Goal: Task Accomplishment & Management: Manage account settings

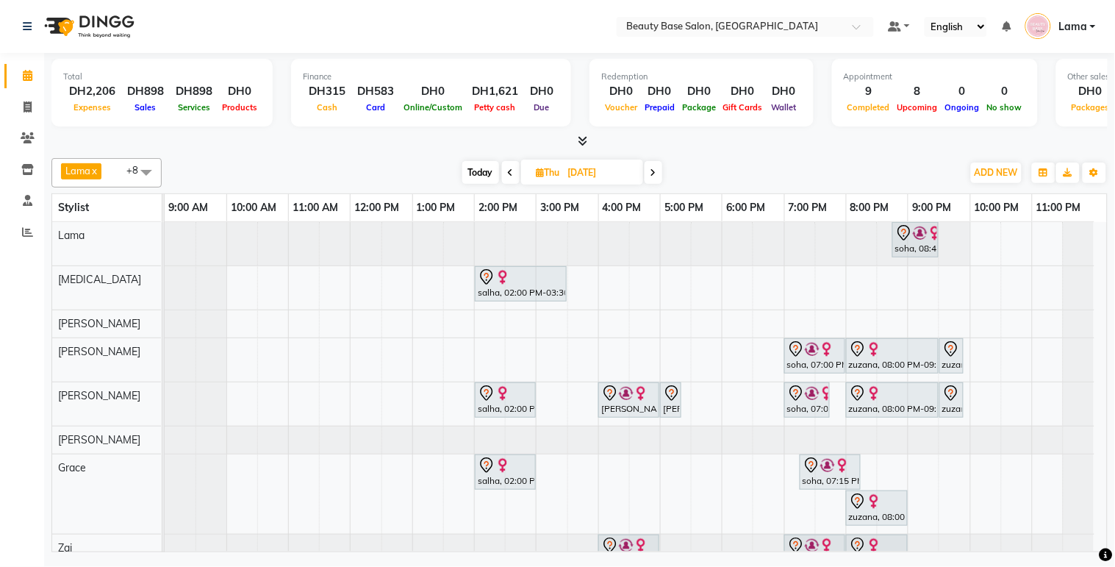
click at [651, 168] on icon at bounding box center [654, 172] width 6 height 9
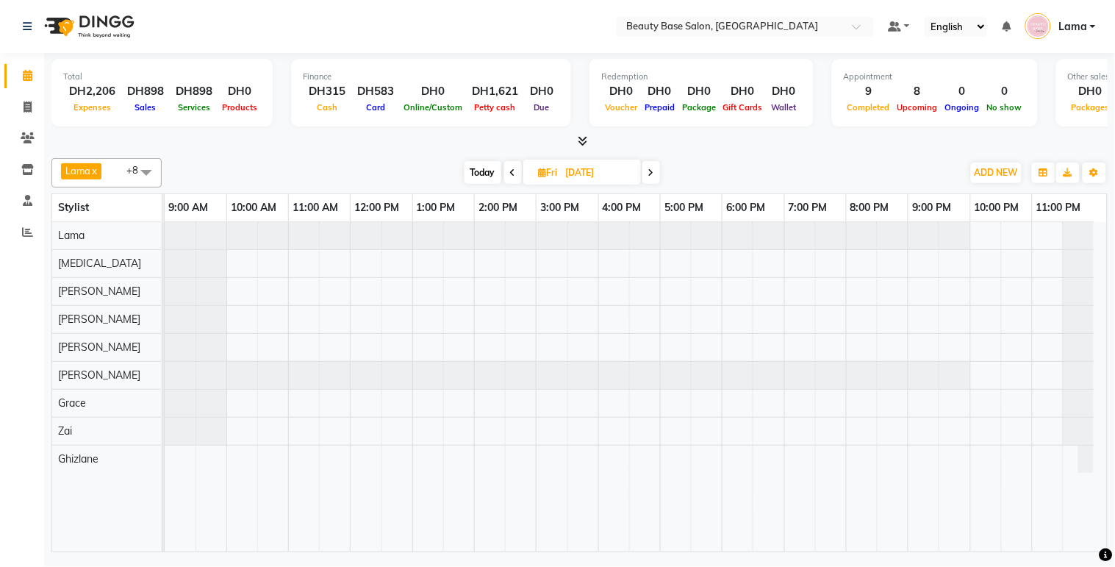
click at [479, 171] on span "Today" at bounding box center [483, 172] width 37 height 23
type input "[DATE]"
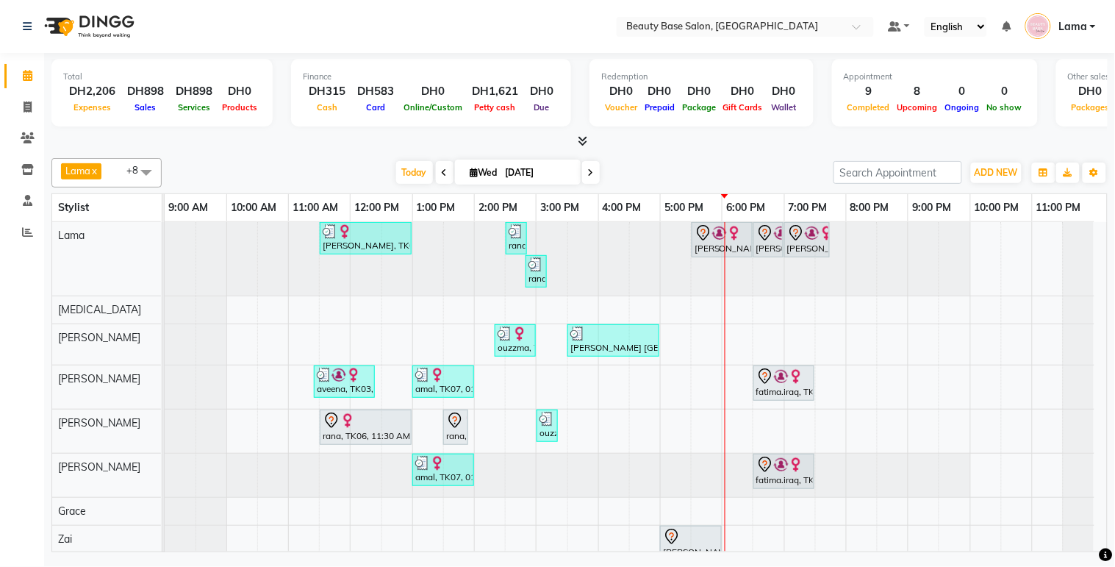
click at [729, 235] on img at bounding box center [734, 233] width 15 height 15
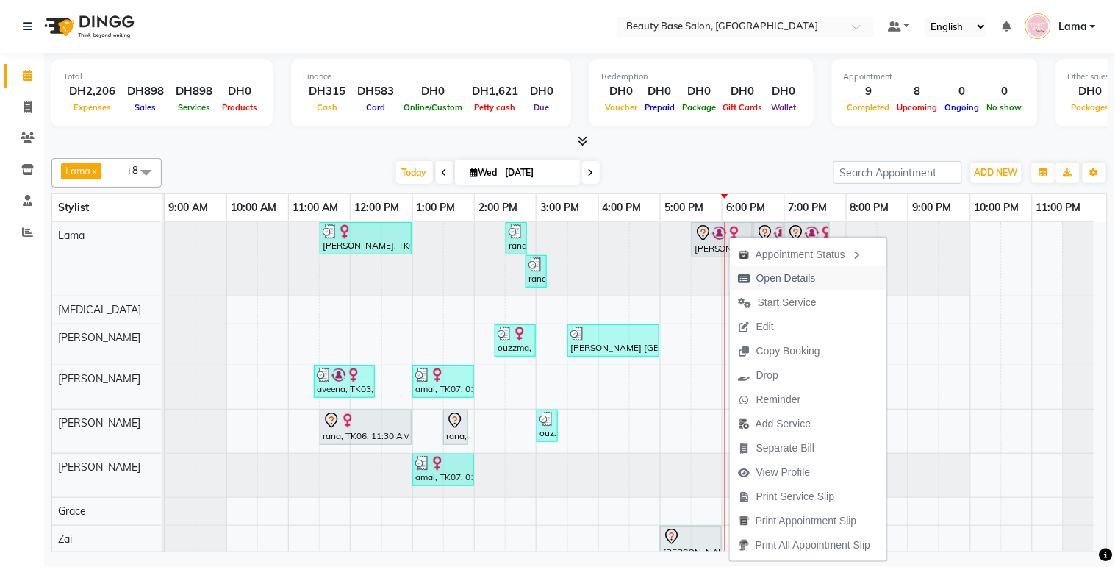
click at [776, 285] on span "Open Details" at bounding box center [787, 278] width 60 height 15
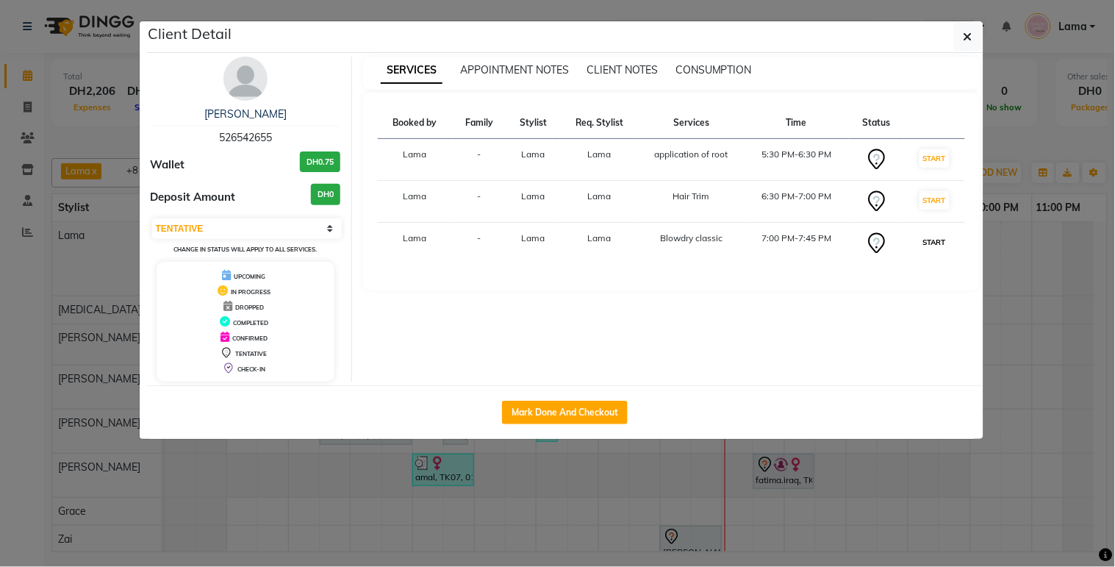
click at [937, 239] on button "START" at bounding box center [935, 242] width 30 height 18
click at [927, 193] on button "START" at bounding box center [935, 200] width 30 height 18
click at [935, 157] on button "START" at bounding box center [935, 158] width 30 height 18
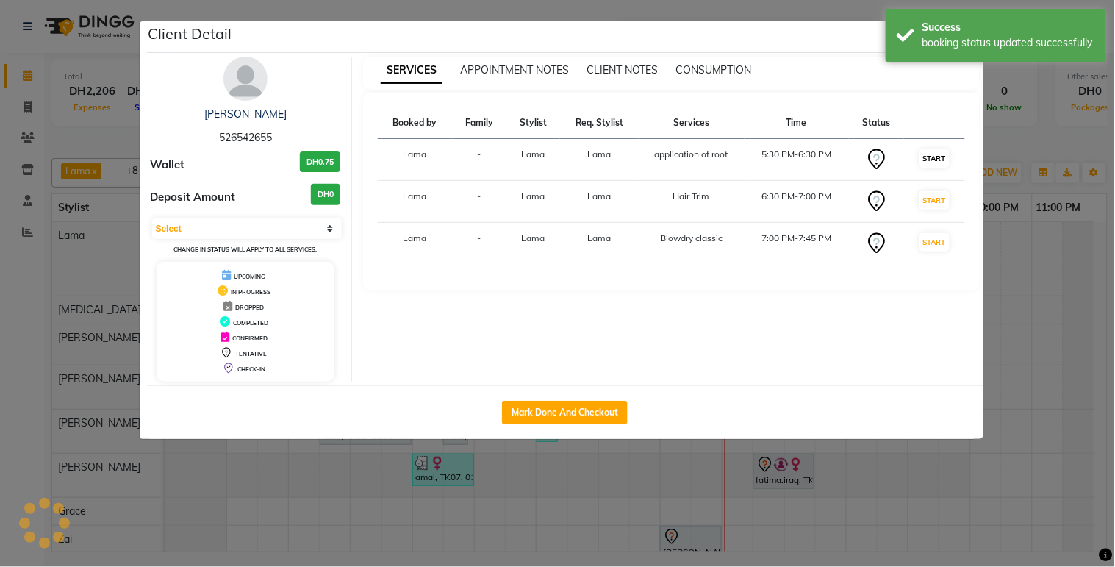
select select "1"
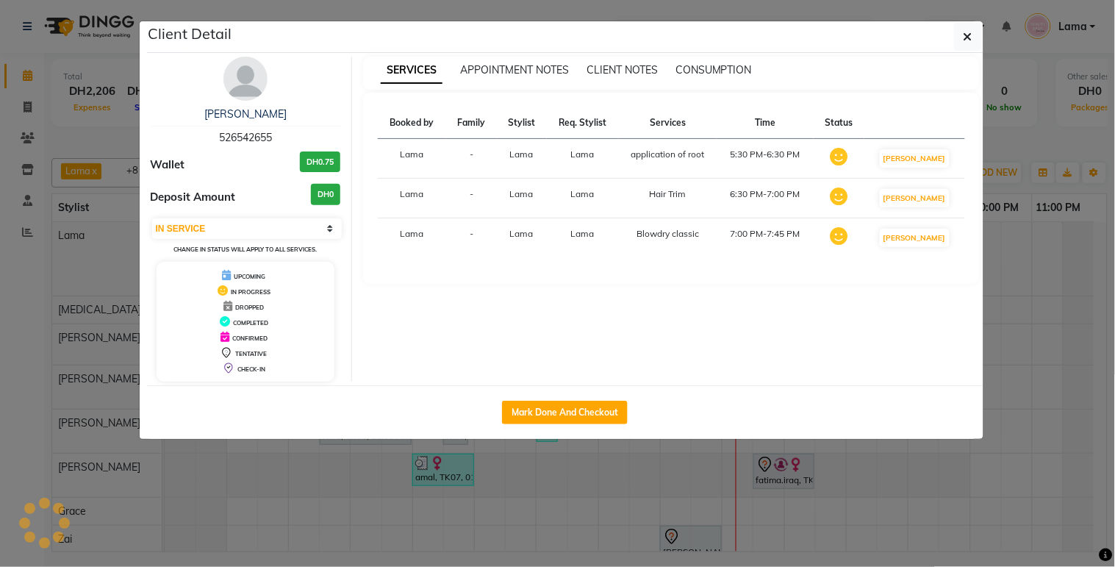
click at [622, 490] on ngb-modal-window "Client Detail [PERSON_NAME] 526542655 Wallet DH0.75 Deposit Amount DH0 Select I…" at bounding box center [557, 283] width 1115 height 567
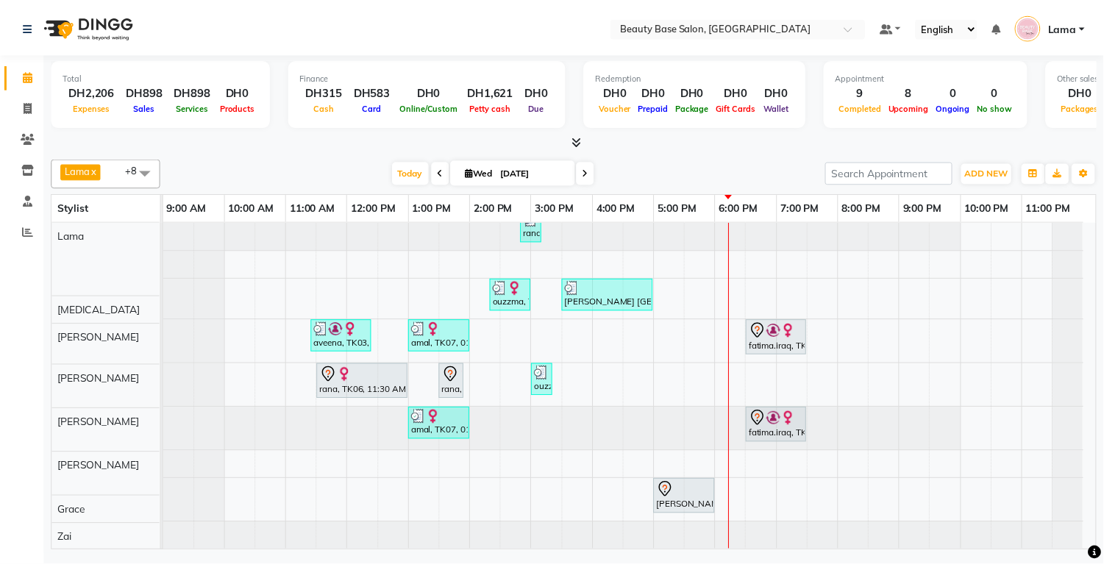
scroll to position [57, 0]
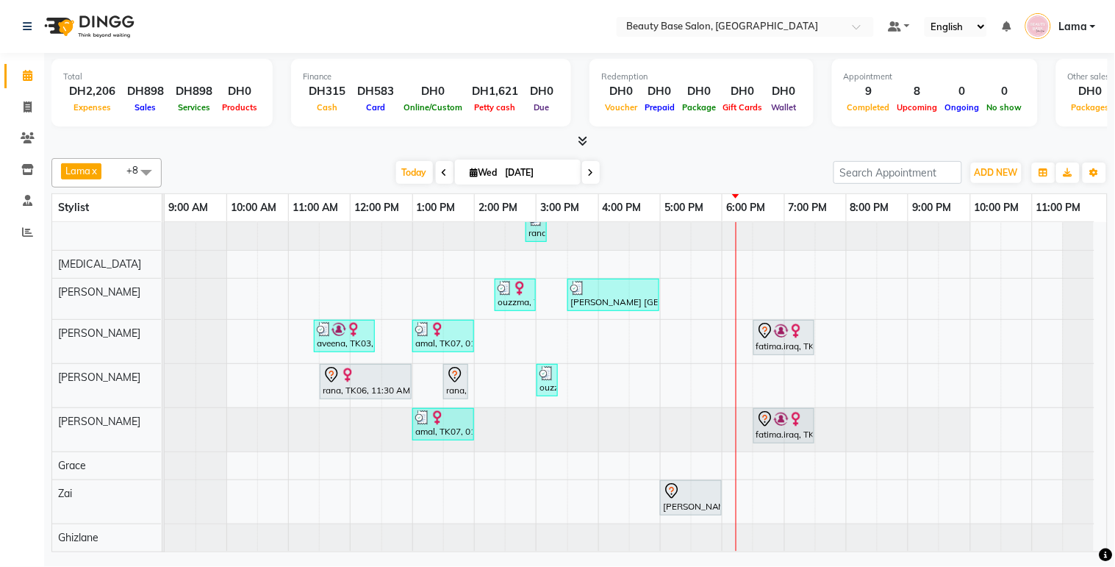
click at [698, 487] on div at bounding box center [691, 491] width 56 height 18
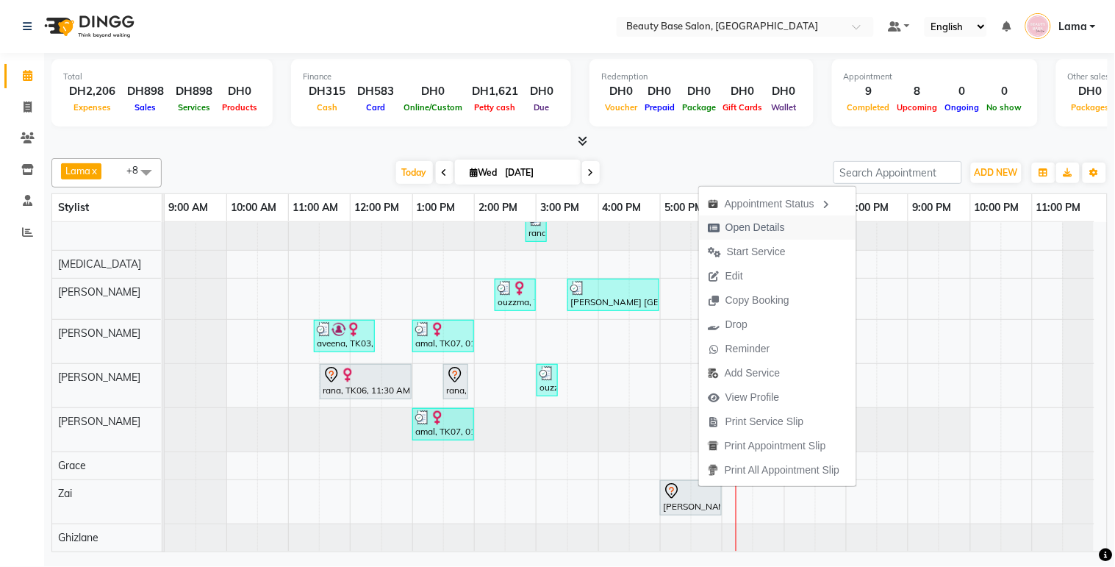
click at [761, 226] on span "Open Details" at bounding box center [756, 227] width 60 height 15
select select "7"
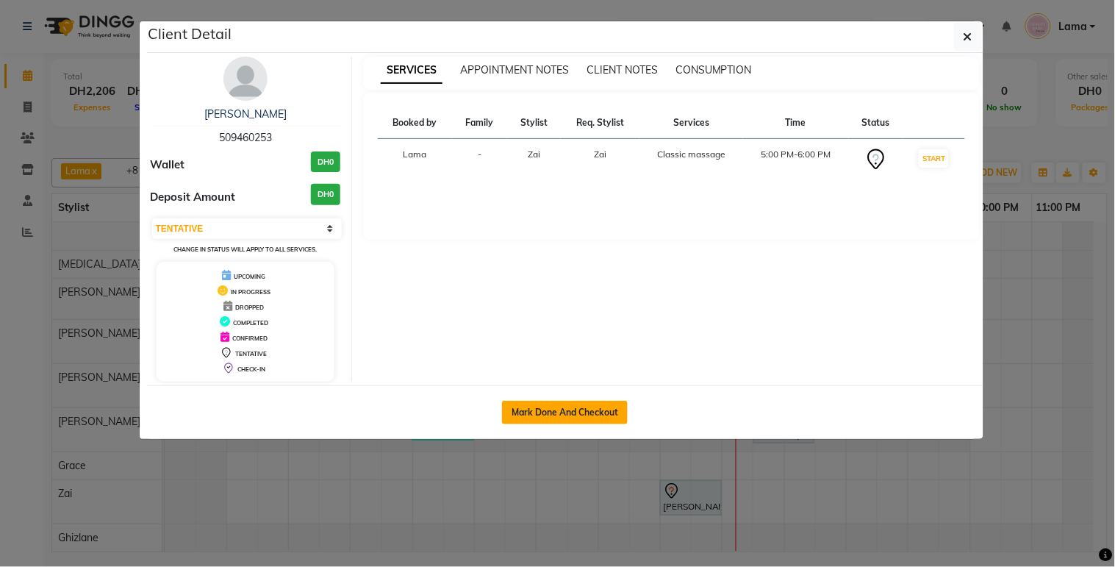
click at [582, 412] on button "Mark Done And Checkout" at bounding box center [565, 413] width 126 height 24
select select "service"
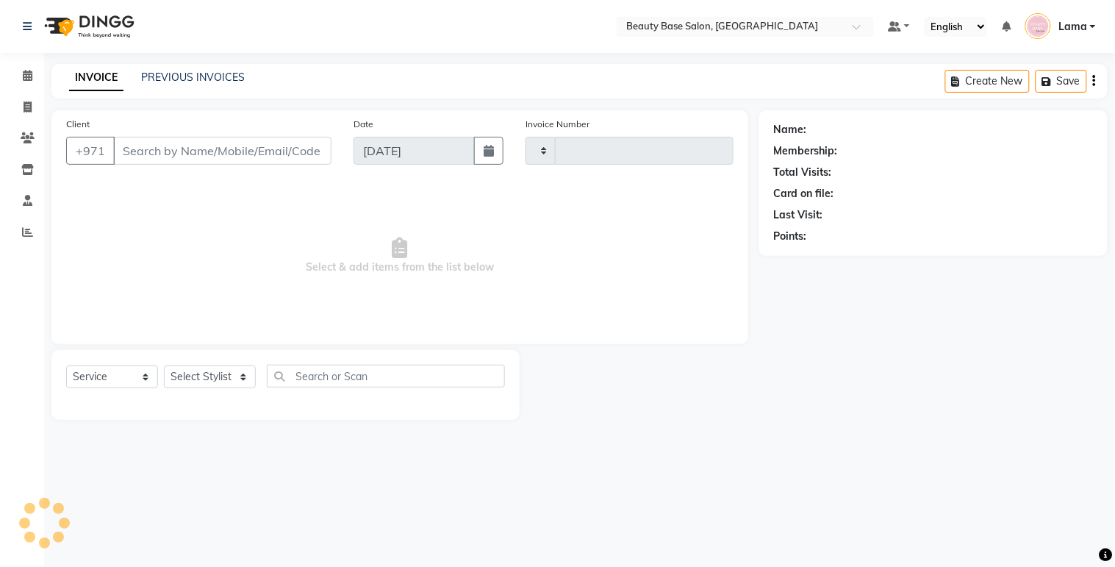
type input "2056"
select select "813"
type input "509460253"
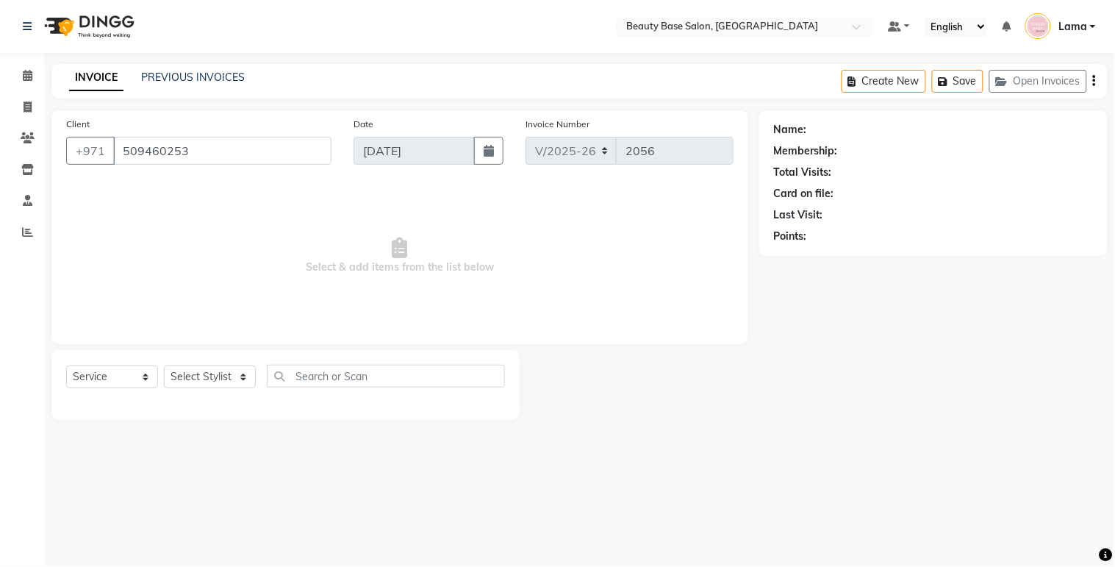
select select "31342"
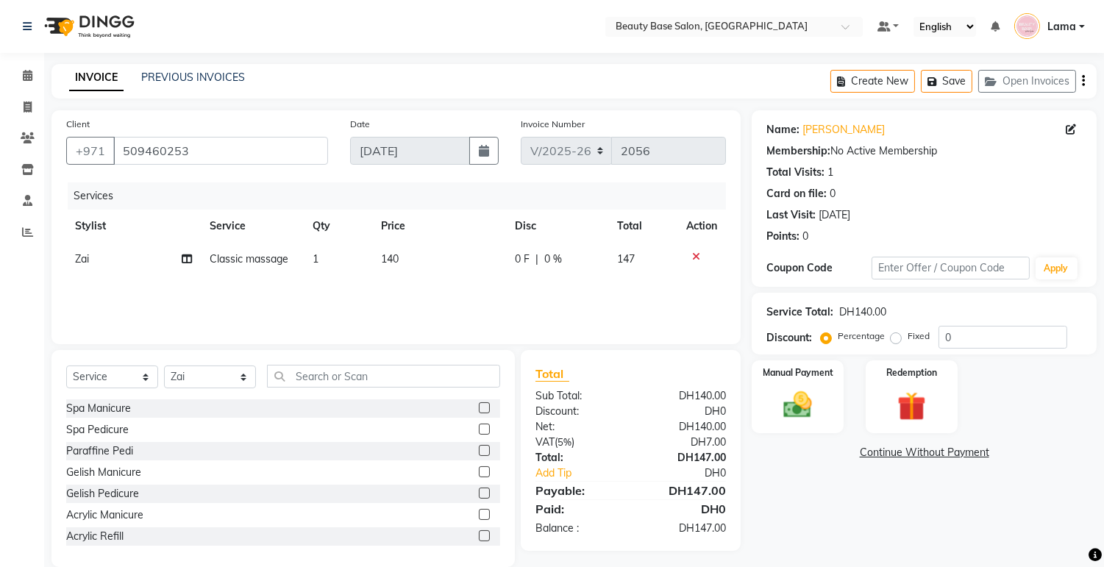
click at [907, 340] on label "Fixed" at bounding box center [918, 335] width 22 height 13
click at [893, 340] on input "Fixed" at bounding box center [898, 336] width 10 height 10
radio input "true"
click at [803, 401] on img at bounding box center [797, 405] width 49 height 35
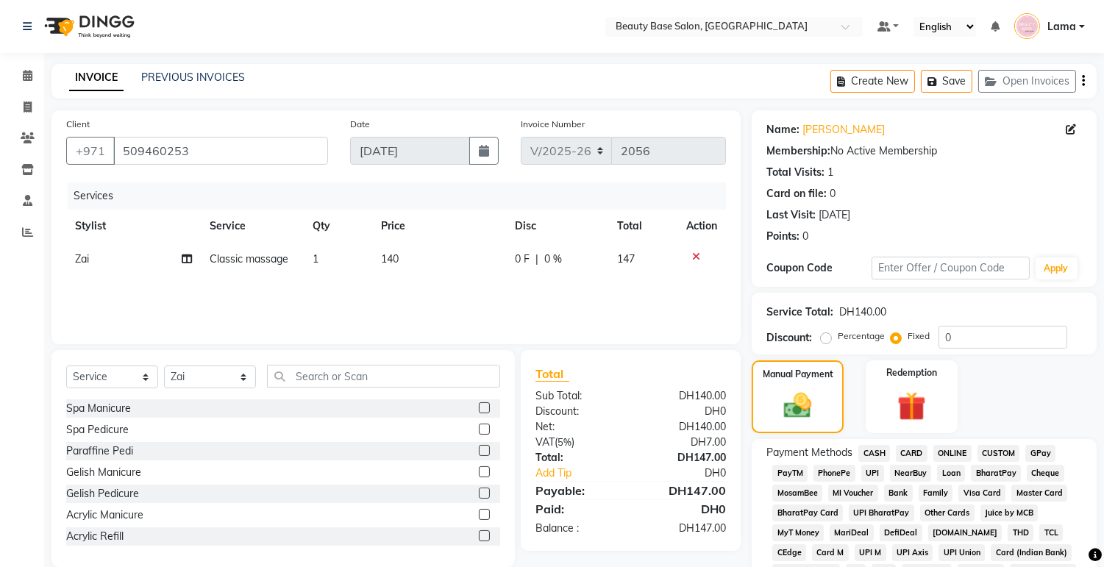
click at [876, 450] on span "CASH" at bounding box center [874, 453] width 32 height 17
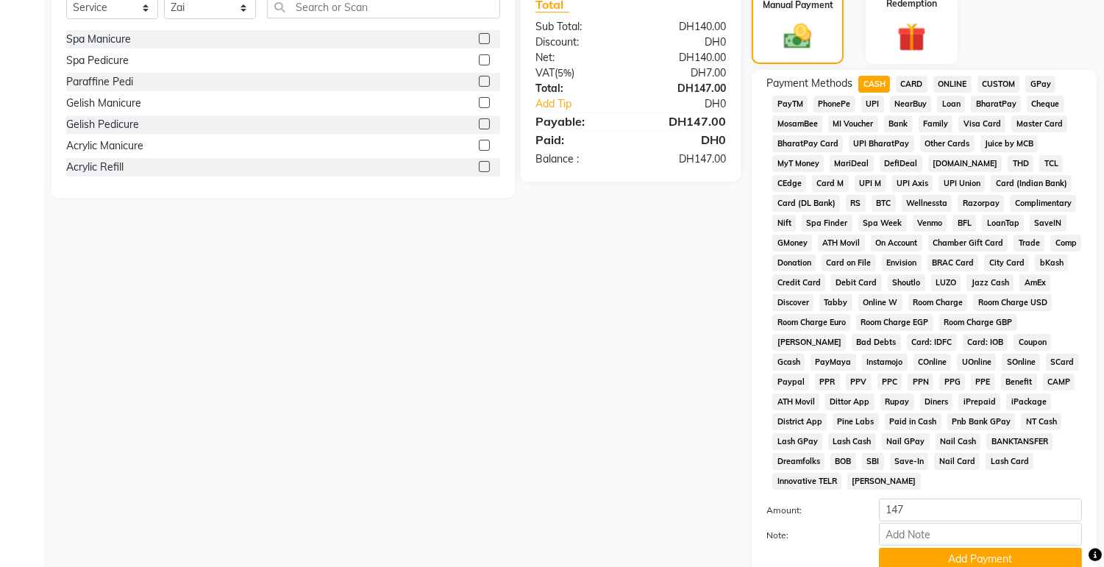
scroll to position [435, 0]
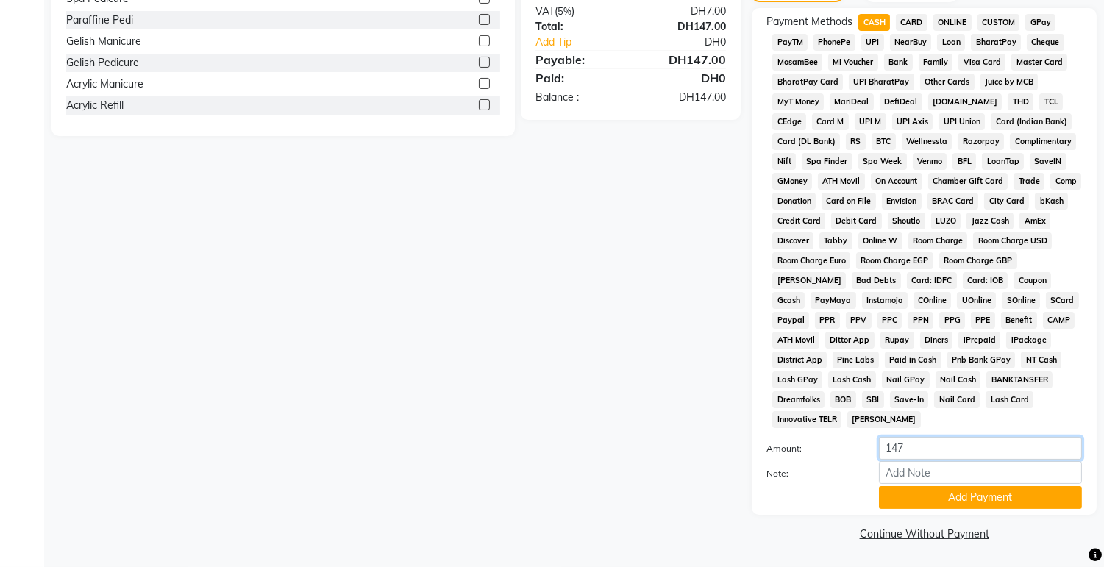
click at [968, 451] on input "147" at bounding box center [980, 448] width 203 height 23
type input "150"
click at [952, 496] on button "Add Payment" at bounding box center [980, 497] width 203 height 23
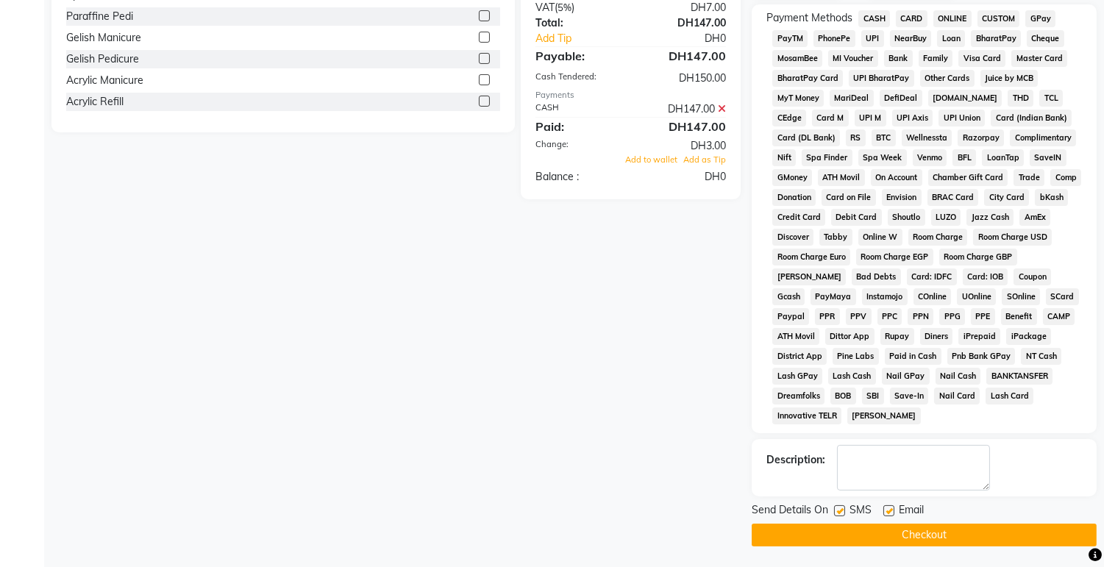
click at [990, 537] on button "Checkout" at bounding box center [923, 534] width 345 height 23
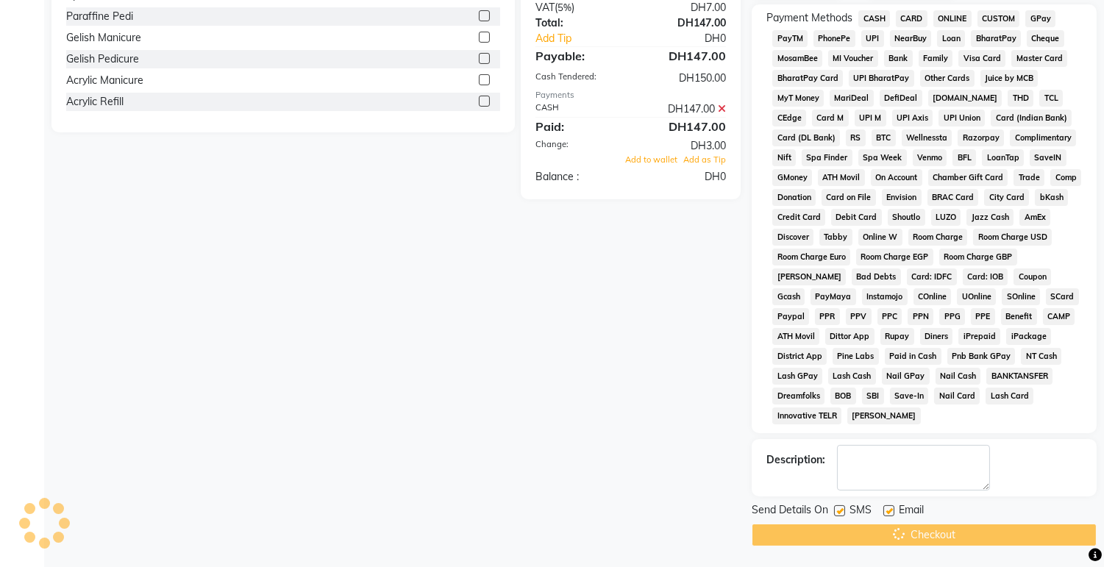
click at [943, 537] on div "Checkout" at bounding box center [923, 534] width 345 height 23
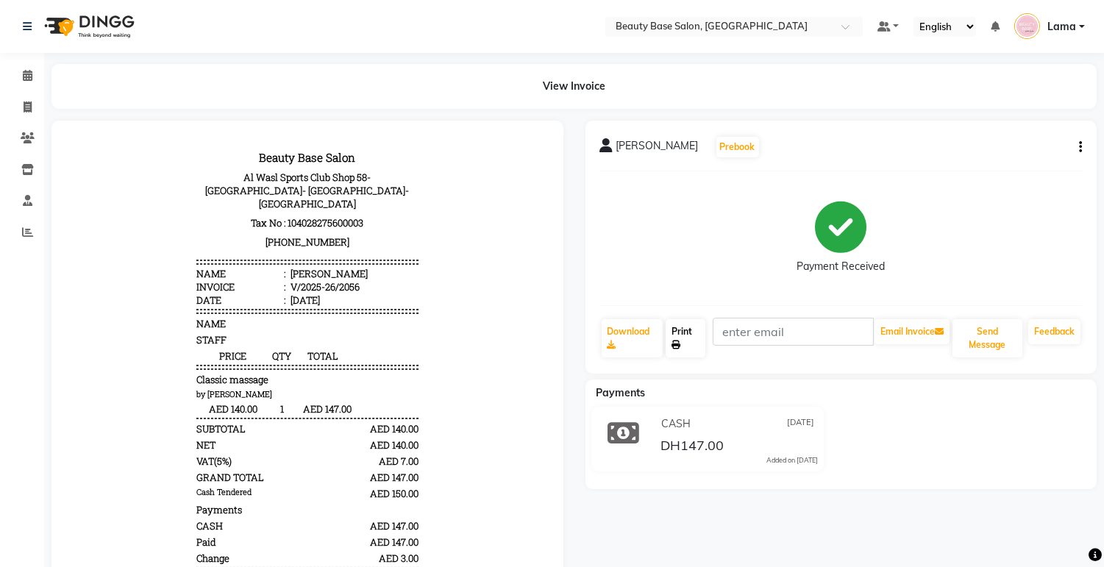
click at [684, 339] on link "Print" at bounding box center [685, 338] width 40 height 38
click at [32, 76] on span at bounding box center [28, 76] width 26 height 17
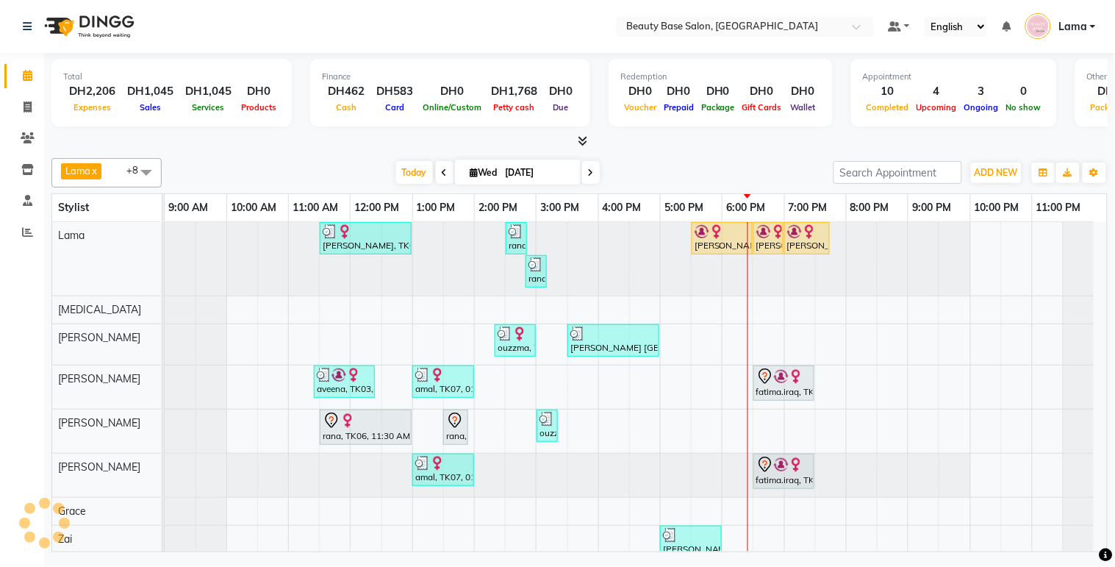
click at [589, 171] on icon at bounding box center [591, 172] width 6 height 9
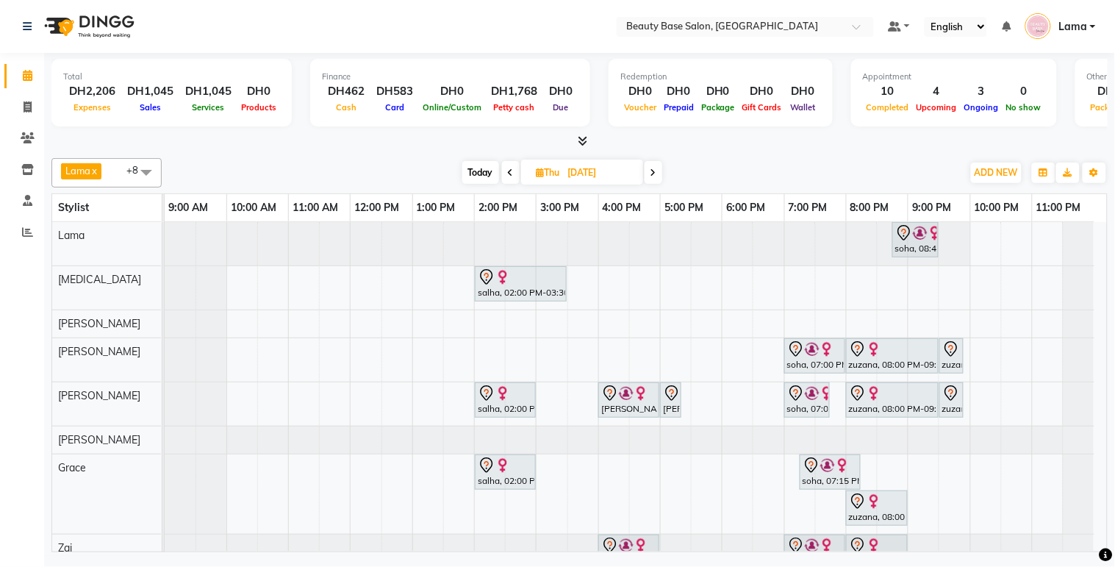
click at [656, 172] on icon at bounding box center [654, 172] width 6 height 9
type input "[DATE]"
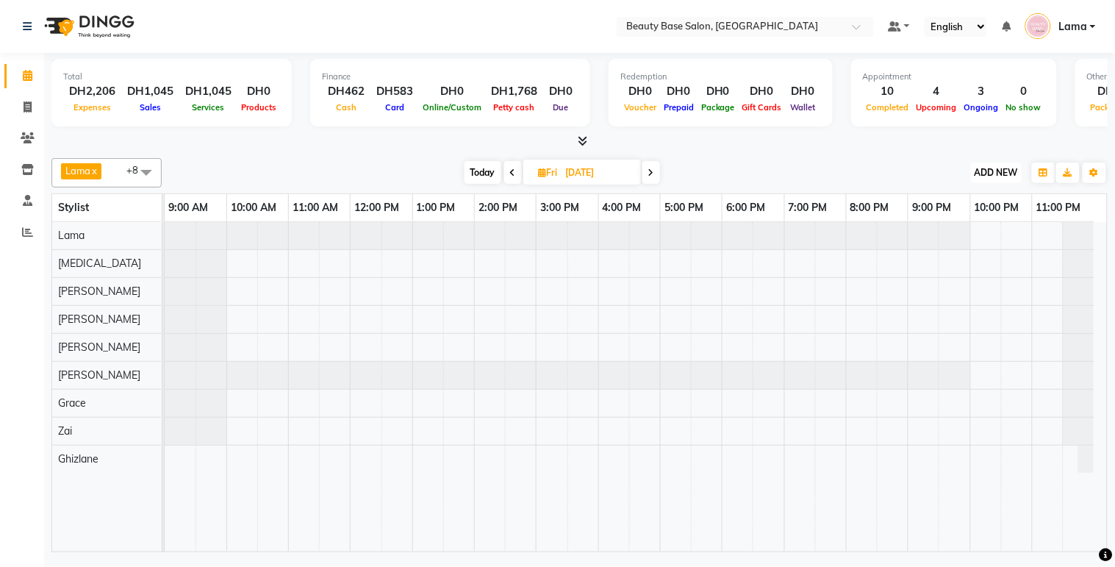
click at [997, 174] on span "ADD NEW" at bounding box center [996, 172] width 43 height 11
click at [976, 199] on button "Add Appointment" at bounding box center [964, 199] width 116 height 19
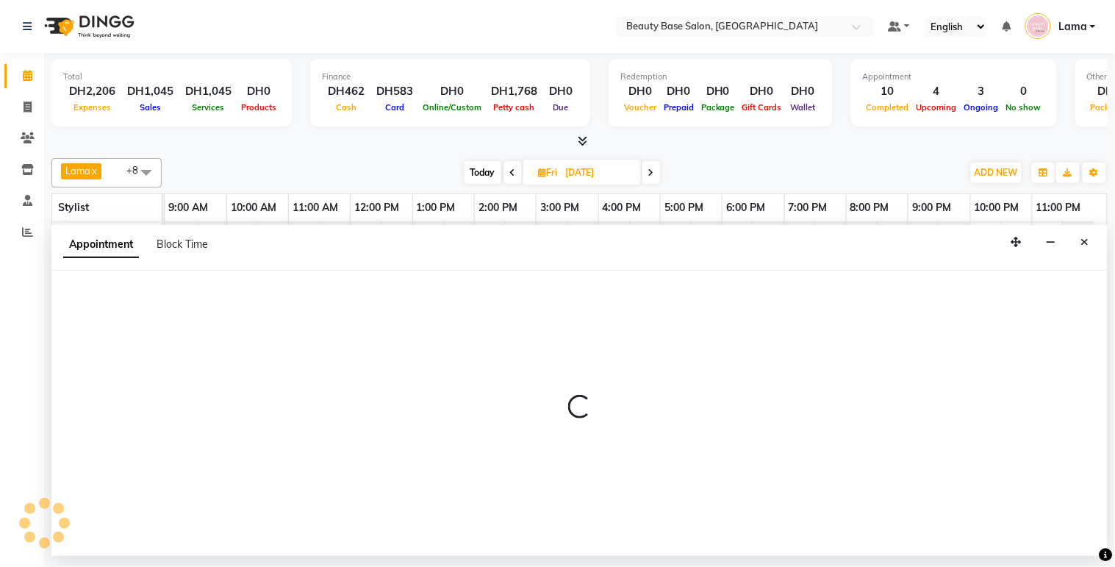
select select "tentative"
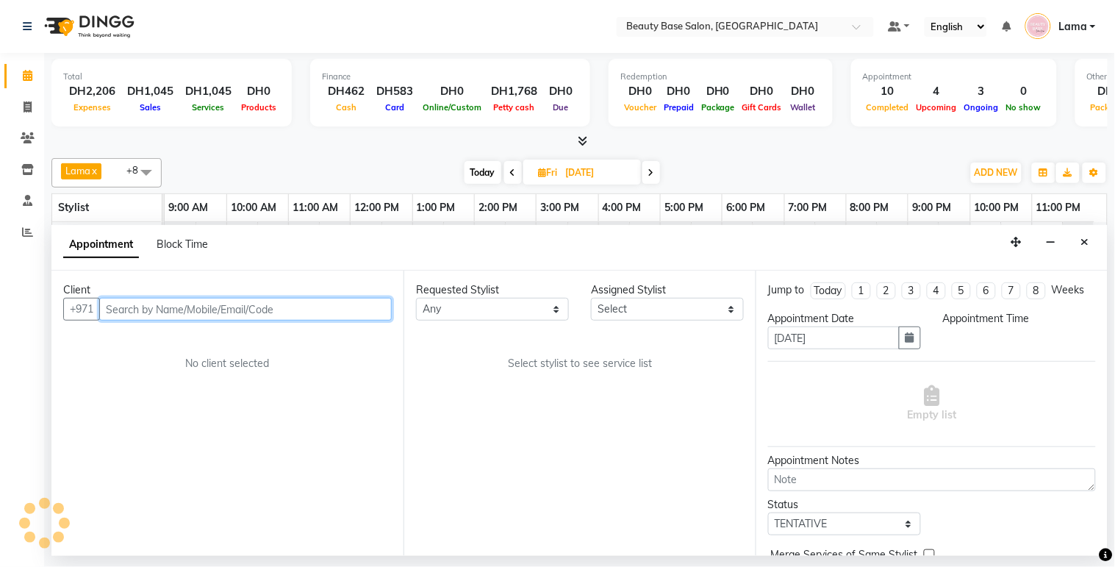
select select "600"
click at [329, 307] on input "text" at bounding box center [245, 309] width 293 height 23
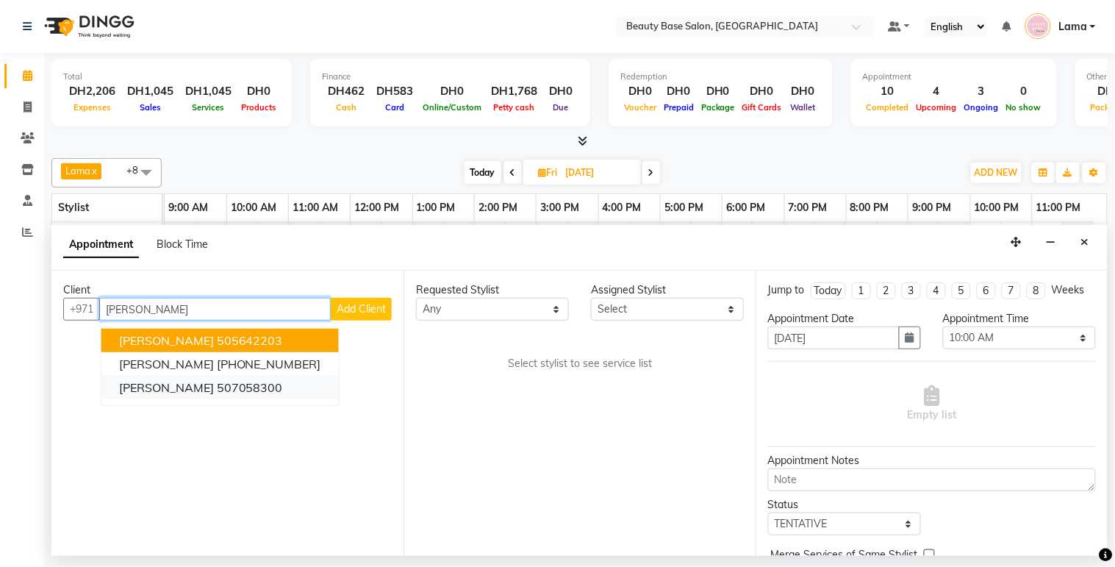
click at [217, 392] on ngb-highlight "507058300" at bounding box center [250, 387] width 66 height 15
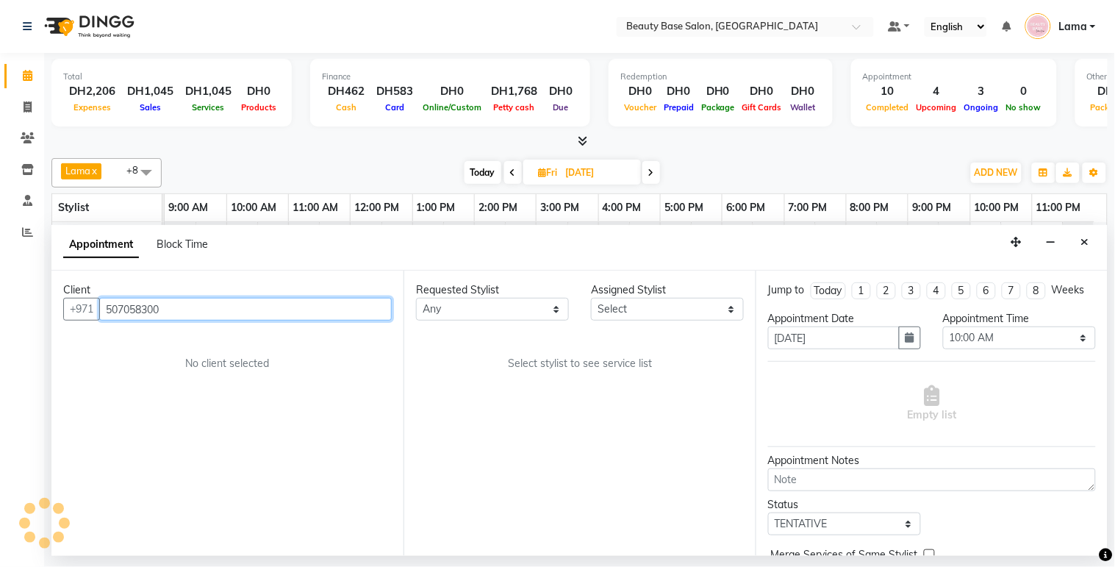
type input "507058300"
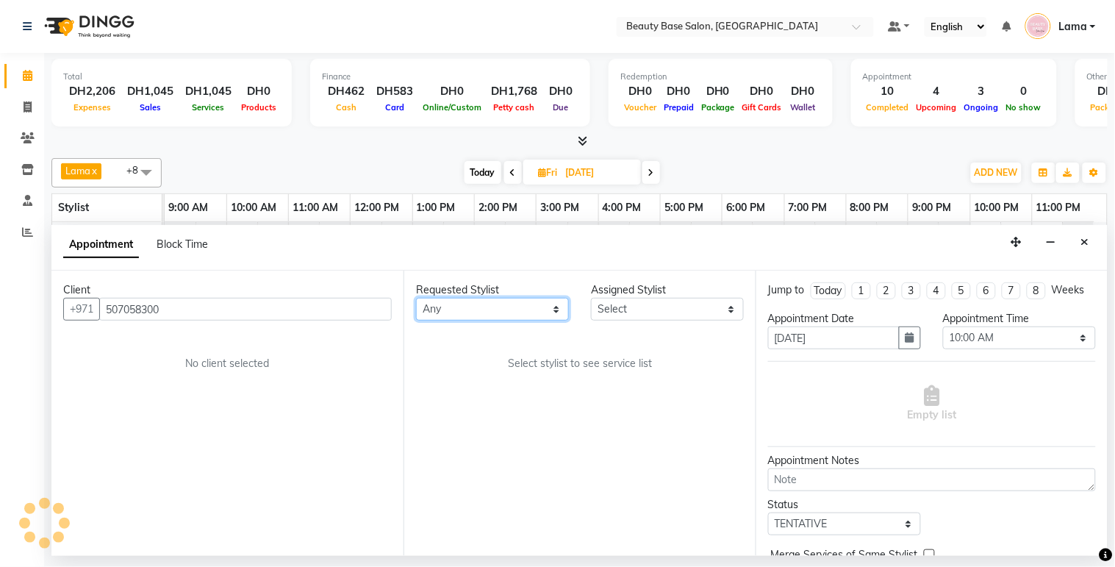
click at [468, 310] on select "Any [PERSON_NAME] [PERSON_NAME] [PERSON_NAME] [PERSON_NAME] [PERSON_NAME] [MEDI…" at bounding box center [492, 309] width 153 height 23
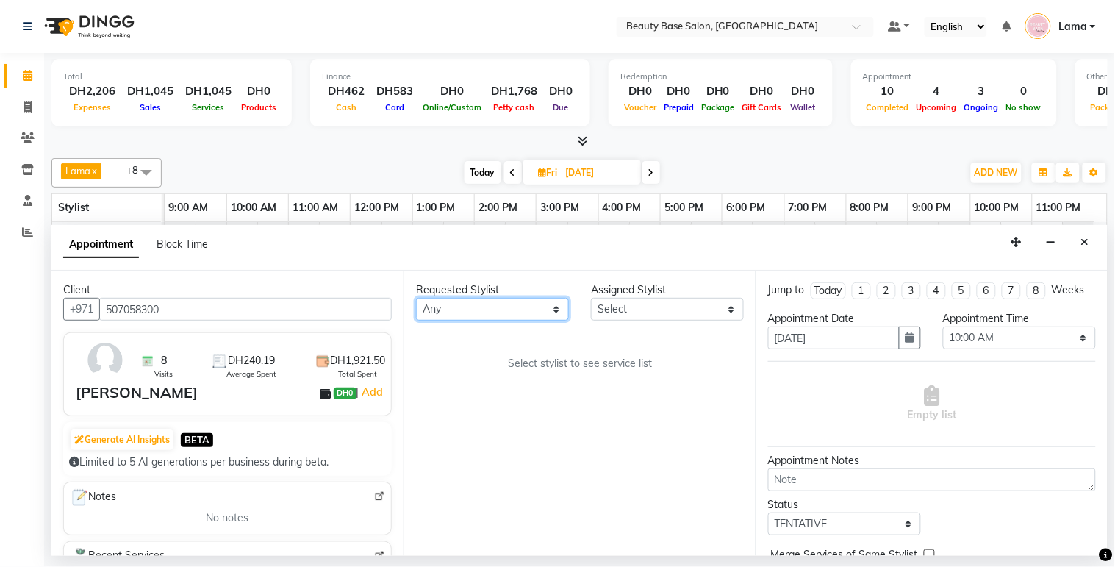
select select "54542"
click at [416, 298] on select "Any [PERSON_NAME] [PERSON_NAME] [PERSON_NAME] [PERSON_NAME] [PERSON_NAME] [MEDI…" at bounding box center [492, 309] width 153 height 23
select select "54542"
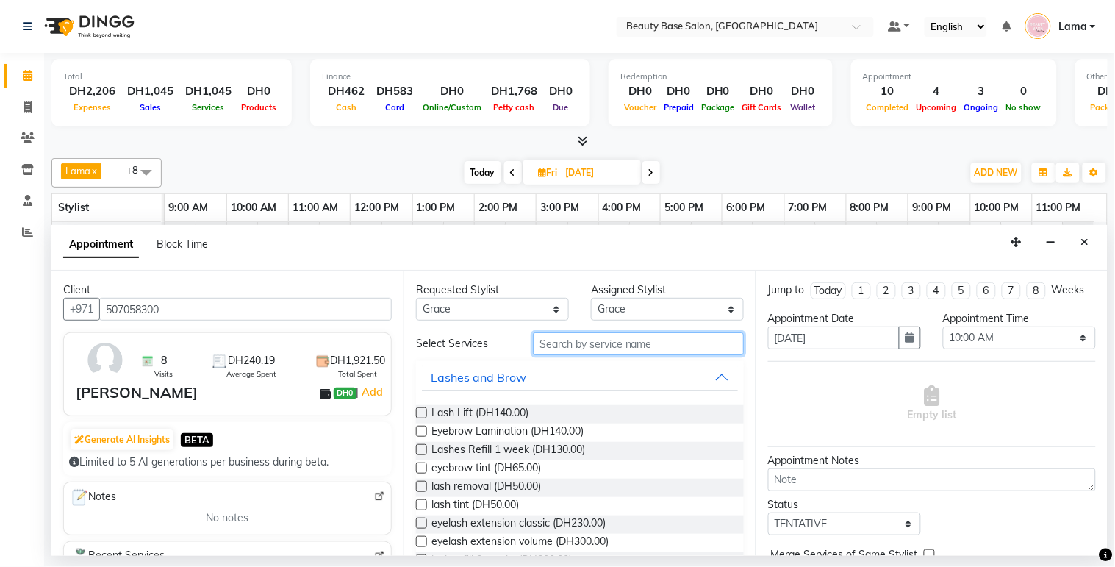
click at [576, 347] on input "text" at bounding box center [638, 343] width 211 height 23
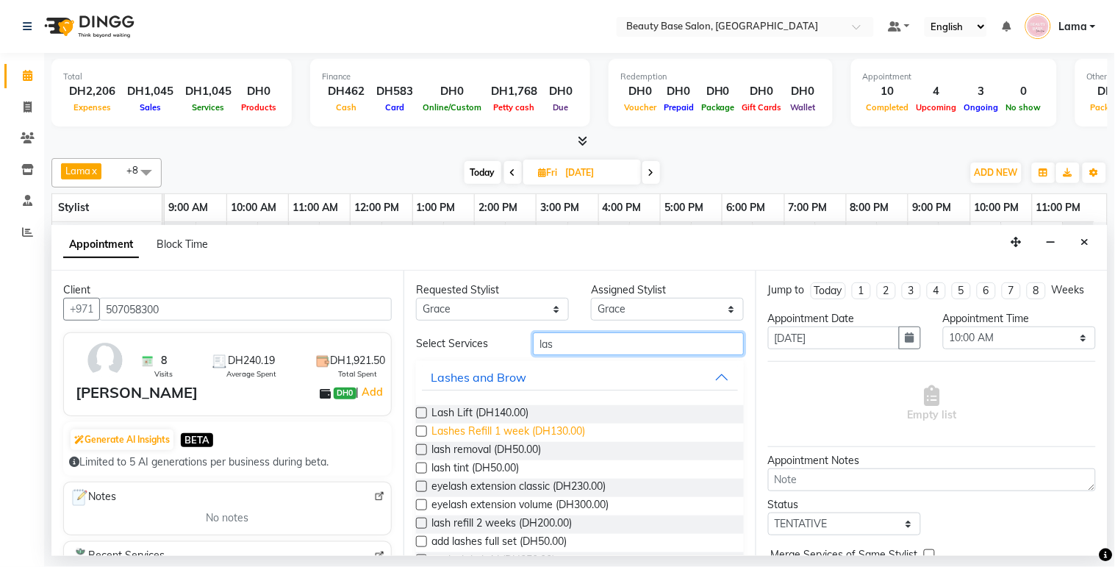
type input "las"
click at [564, 431] on span "Lashes Refill 1 week (DH130.00)" at bounding box center [509, 432] width 154 height 18
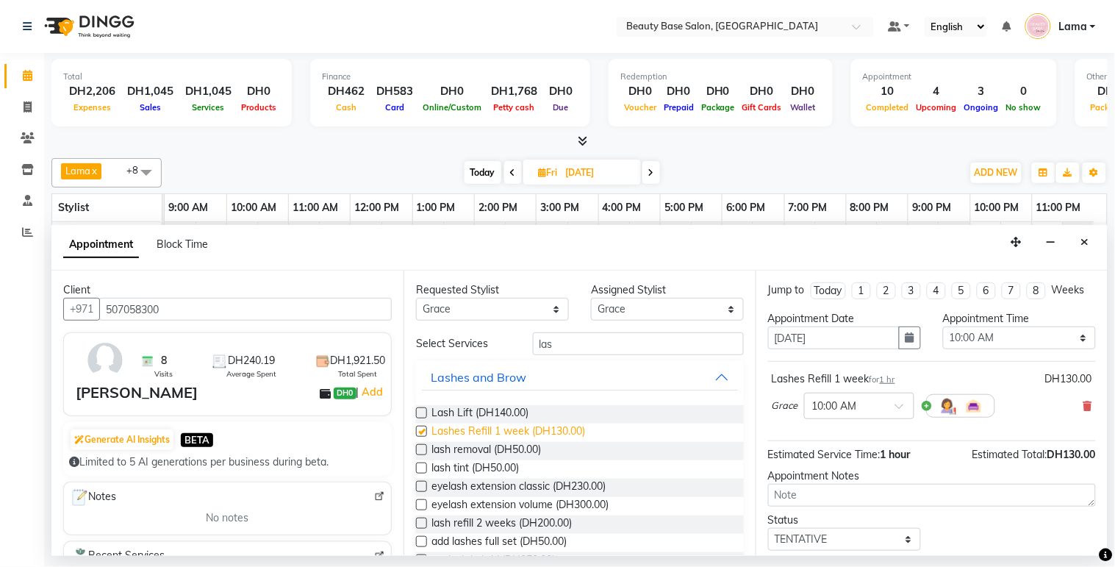
checkbox input "false"
click at [1001, 348] on select "Select 10:00 AM 10:05 AM 10:10 AM 10:15 AM 10:20 AM 10:25 AM 10:30 AM 10:35 AM …" at bounding box center [1019, 337] width 153 height 23
select select "780"
click at [943, 340] on select "Select 10:00 AM 10:05 AM 10:10 AM 10:15 AM 10:20 AM 10:25 AM 10:30 AM 10:35 AM …" at bounding box center [1019, 337] width 153 height 23
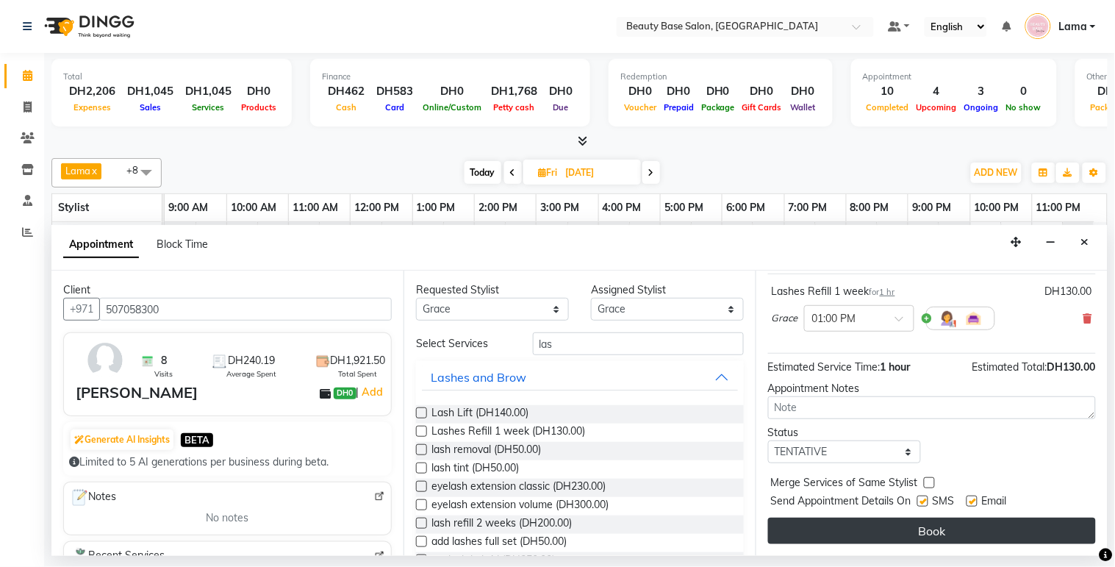
click at [982, 537] on button "Book" at bounding box center [932, 531] width 328 height 26
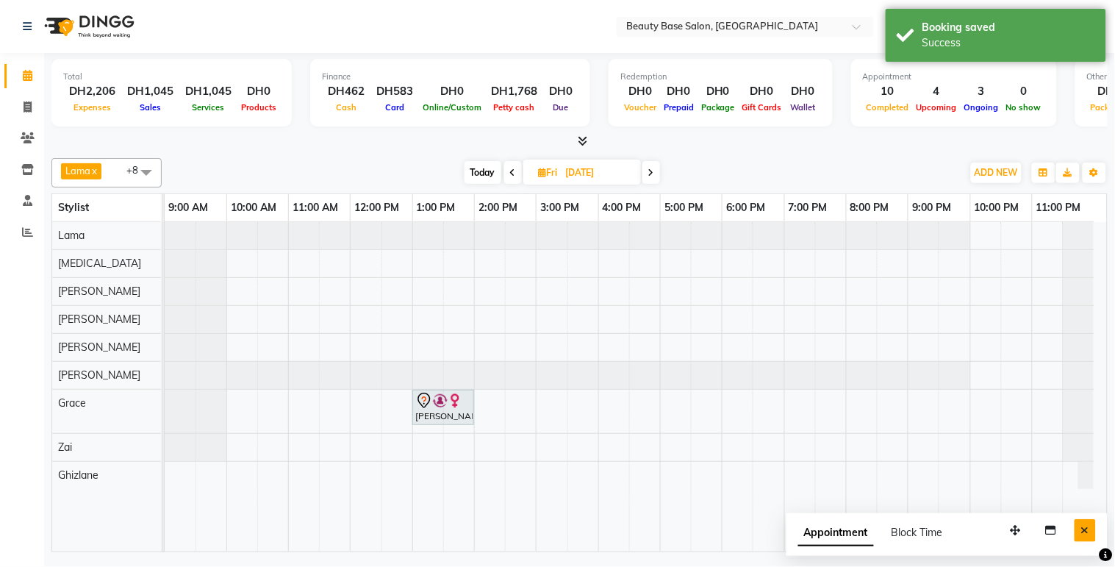
click at [1096, 532] on button "Close" at bounding box center [1085, 530] width 21 height 23
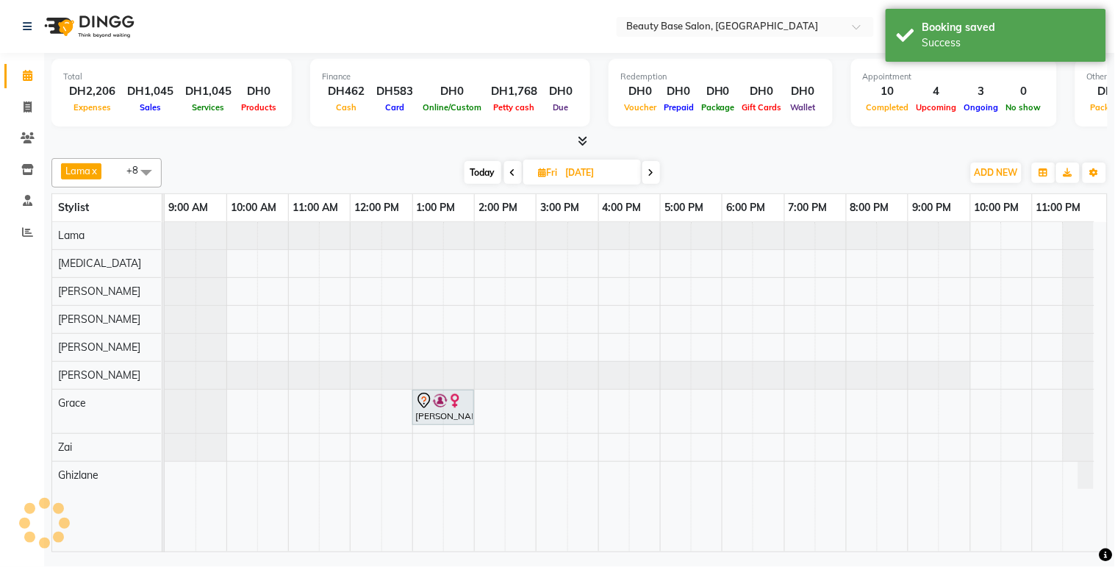
click at [475, 169] on span "Today" at bounding box center [483, 172] width 37 height 23
type input "[DATE]"
